Goal: Information Seeking & Learning: Learn about a topic

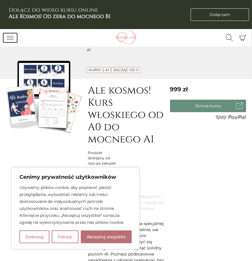
click at [13, 36] on icon "Przełącz nawigację" at bounding box center [10, 37] width 7 height 7
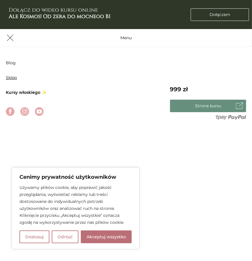
click at [12, 79] on link "Sklep" at bounding box center [11, 77] width 11 height 5
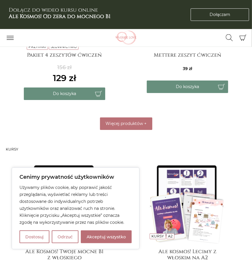
scroll to position [666, 0]
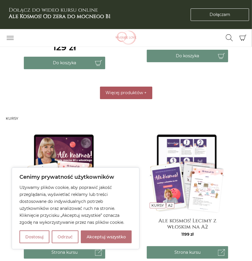
click at [128, 95] on button "Więcej produktów +" at bounding box center [126, 93] width 52 height 13
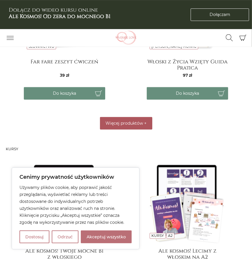
scroll to position [999, 0]
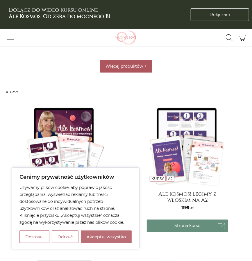
click at [124, 65] on span "Więcej produktów" at bounding box center [125, 66] width 38 height 5
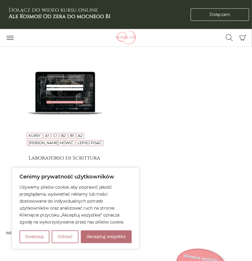
scroll to position [1241, 0]
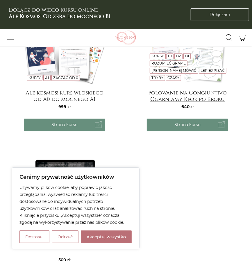
click at [175, 94] on h4 "Polowanie na Congiuntivo Ogarniamy Krok po Kroku" at bounding box center [188, 96] width 82 height 12
click at [177, 95] on h4 "Polowanie na Congiuntivo Ogarniamy Krok po Kroku" at bounding box center [188, 96] width 82 height 12
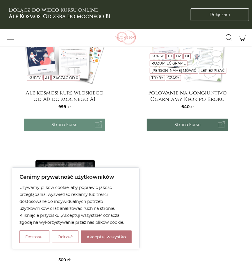
click at [182, 121] on link "Strona kursu" at bounding box center [188, 125] width 82 height 13
